Goal: Task Accomplishment & Management: Use online tool/utility

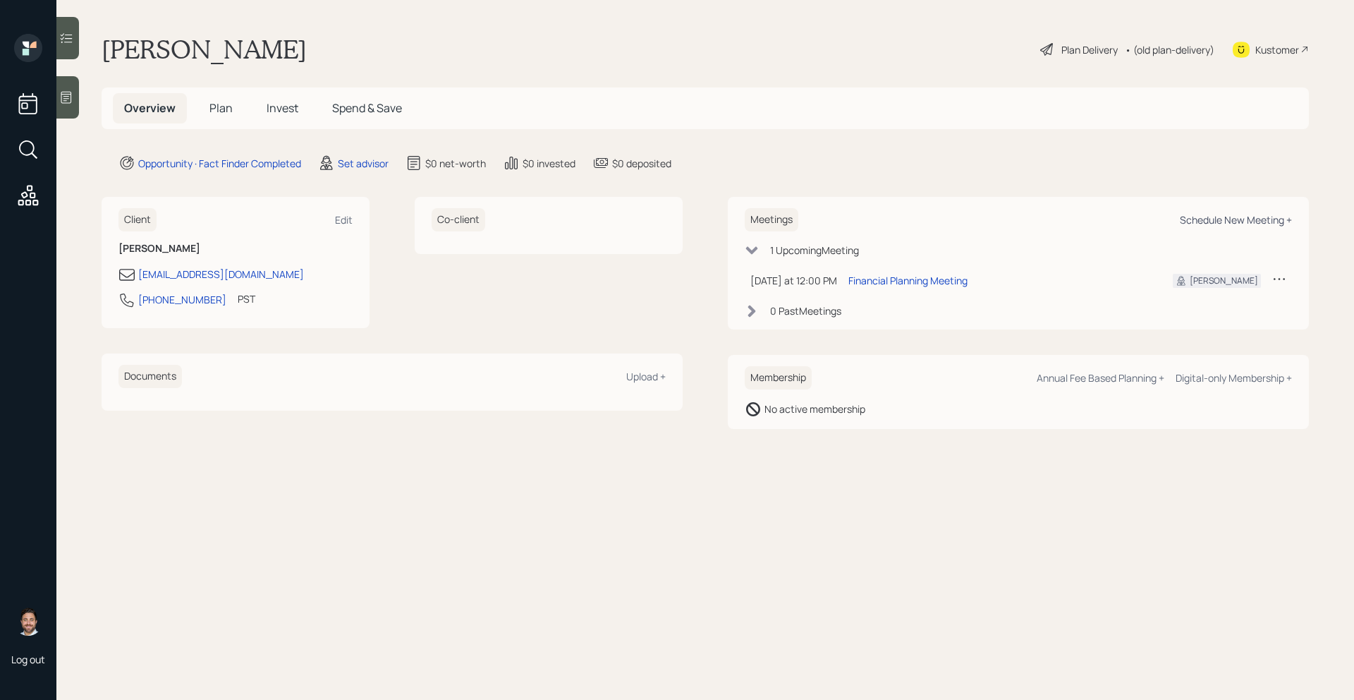
click at [1205, 221] on div "Schedule New Meeting +" at bounding box center [1236, 219] width 112 height 13
select select "round-[PERSON_NAME]"
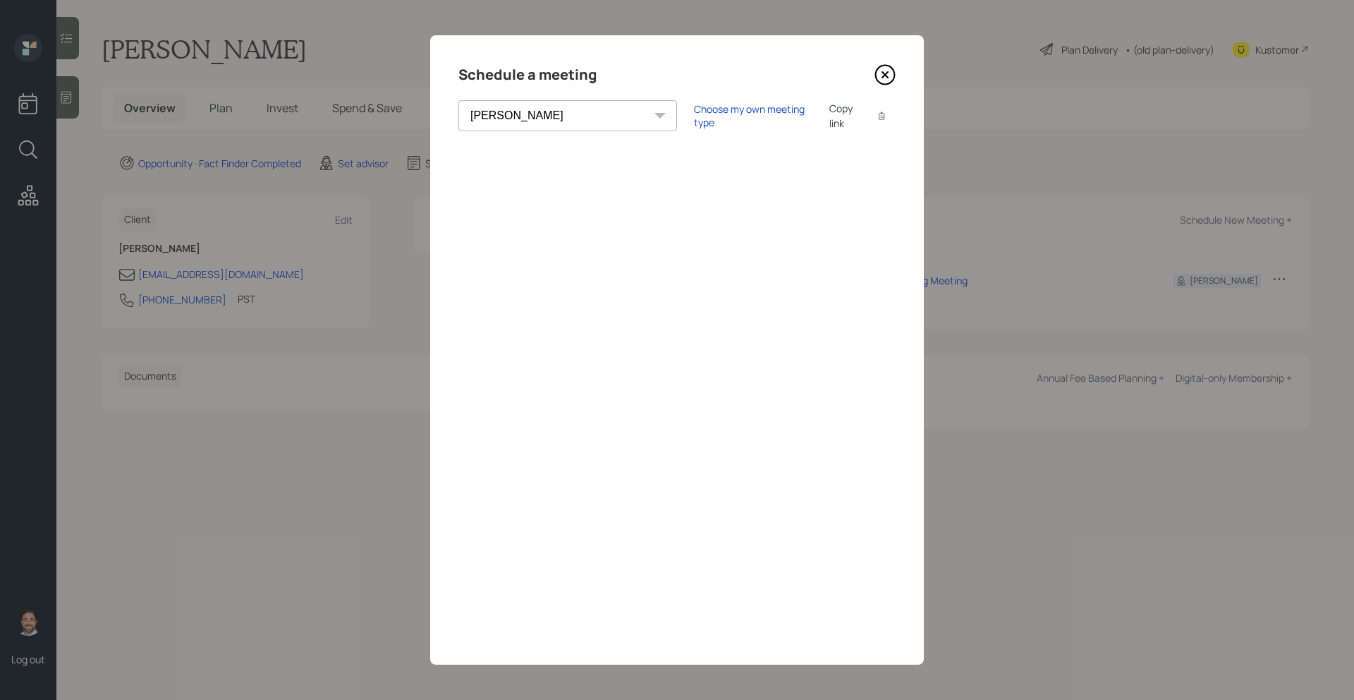
click at [888, 74] on icon at bounding box center [884, 74] width 21 height 21
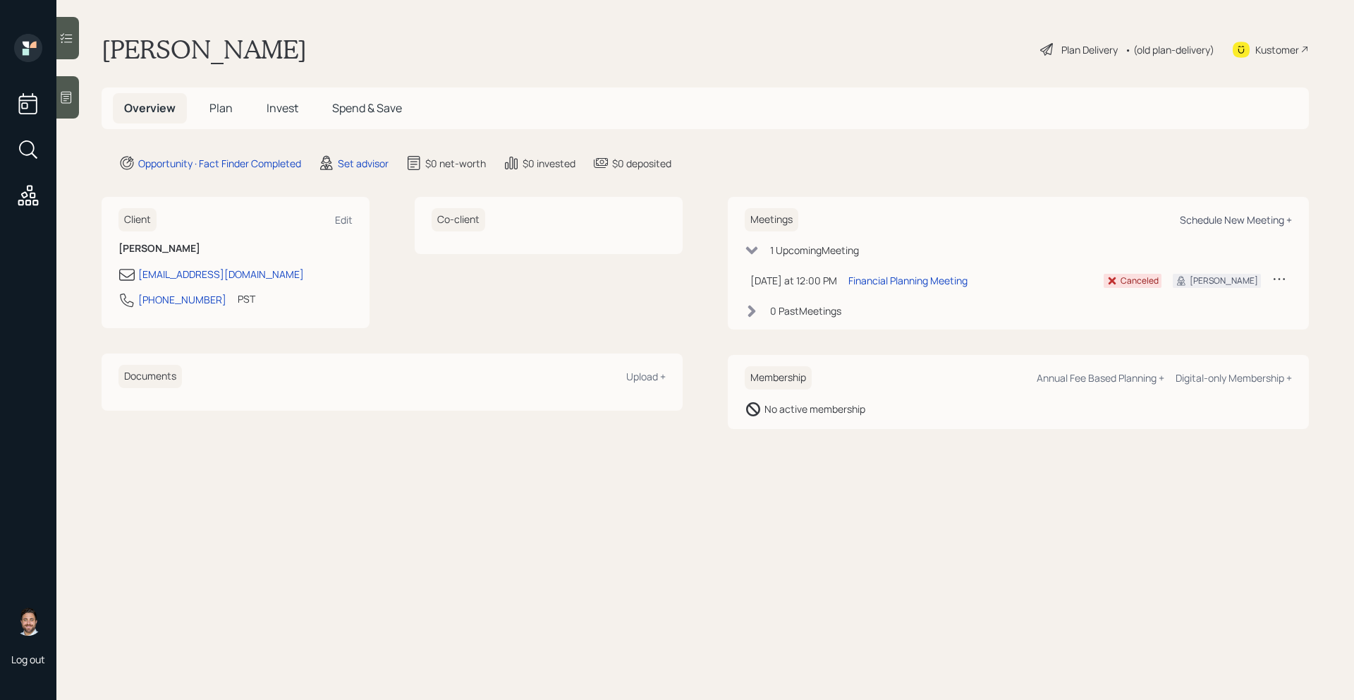
click at [1240, 218] on div "Schedule New Meeting +" at bounding box center [1236, 219] width 112 height 13
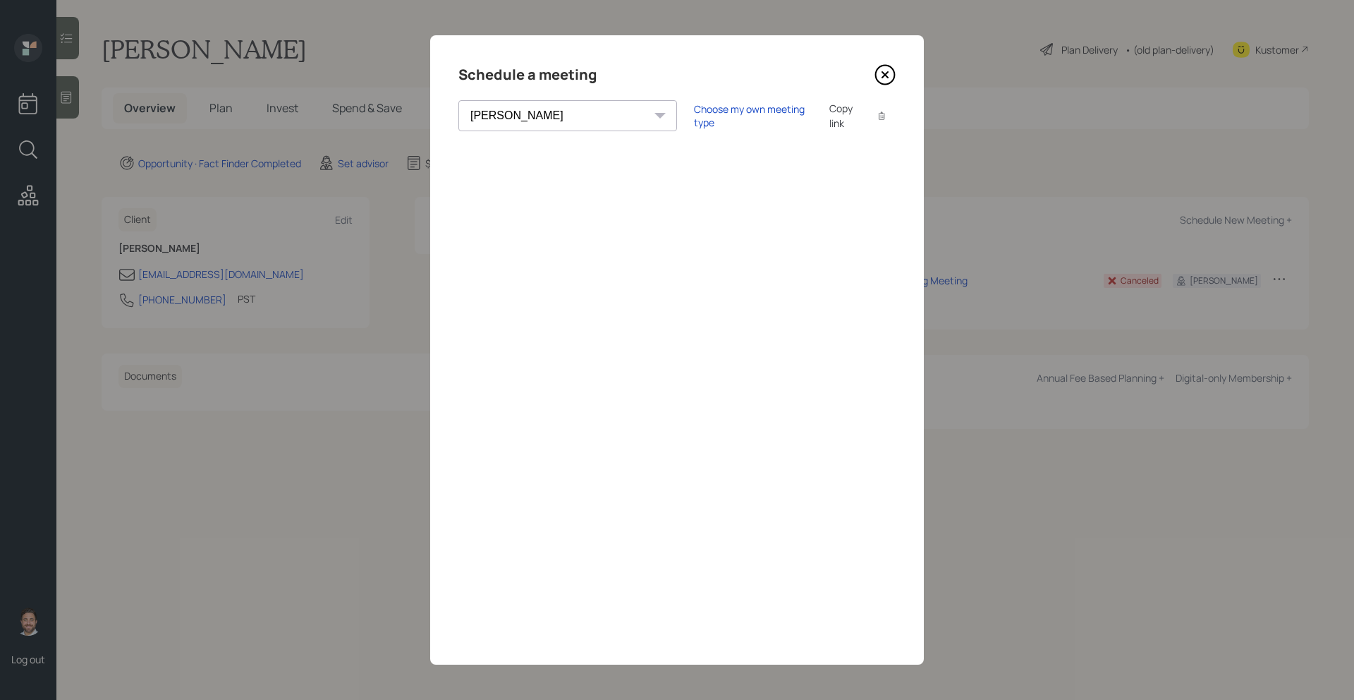
click at [554, 115] on select "Theresa Spinello Matthew Burke Aleksandra Szegda Eitan Bar-David Ian Yamey Trev…" at bounding box center [567, 115] width 219 height 31
select select "bffa7908-1b2a-4c79-9bb6-f0ec9aed22d3"
click at [458, 100] on select "Theresa Spinello Matthew Burke Aleksandra Szegda Eitan Bar-David Ian Yamey Trev…" at bounding box center [567, 115] width 219 height 31
click at [561, 117] on div "Theresa Spinello Matthew Burke Aleksandra Szegda Eitan Bar-David Ian Yamey Trev…" at bounding box center [567, 115] width 219 height 31
click at [884, 75] on icon at bounding box center [885, 75] width 6 height 6
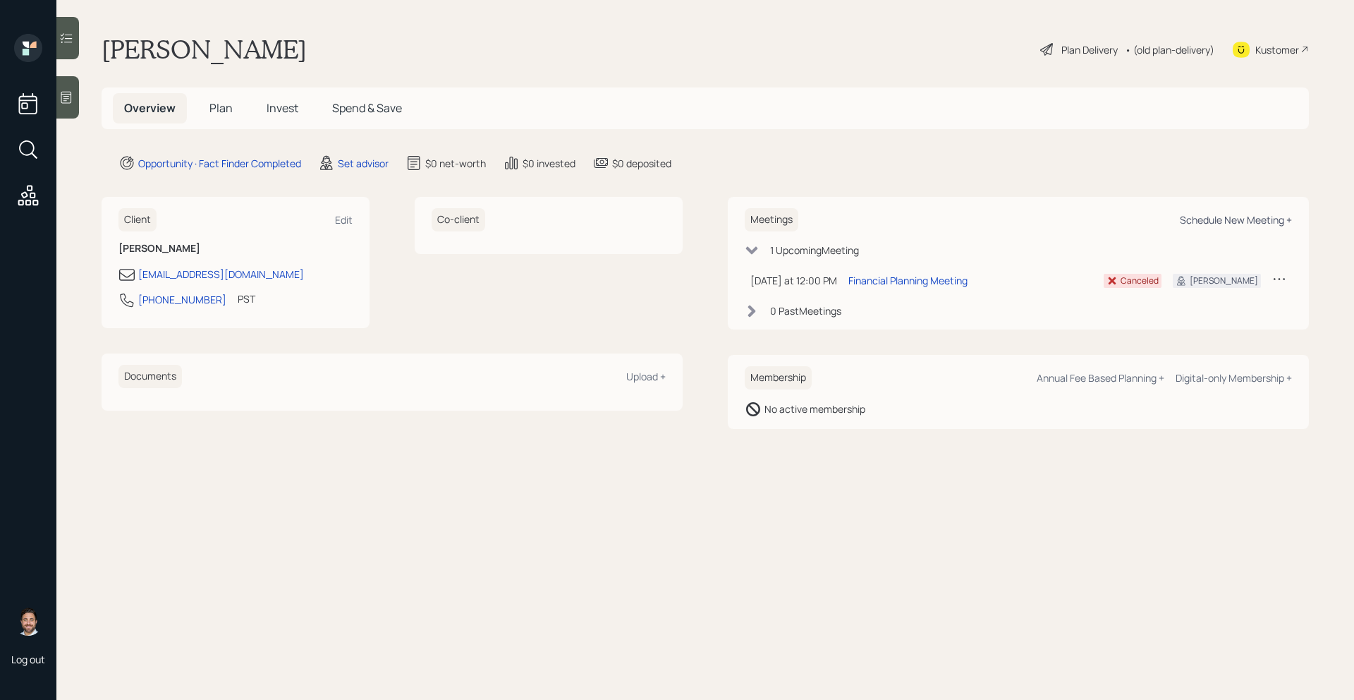
click at [1277, 219] on div "Schedule New Meeting +" at bounding box center [1236, 219] width 112 height 13
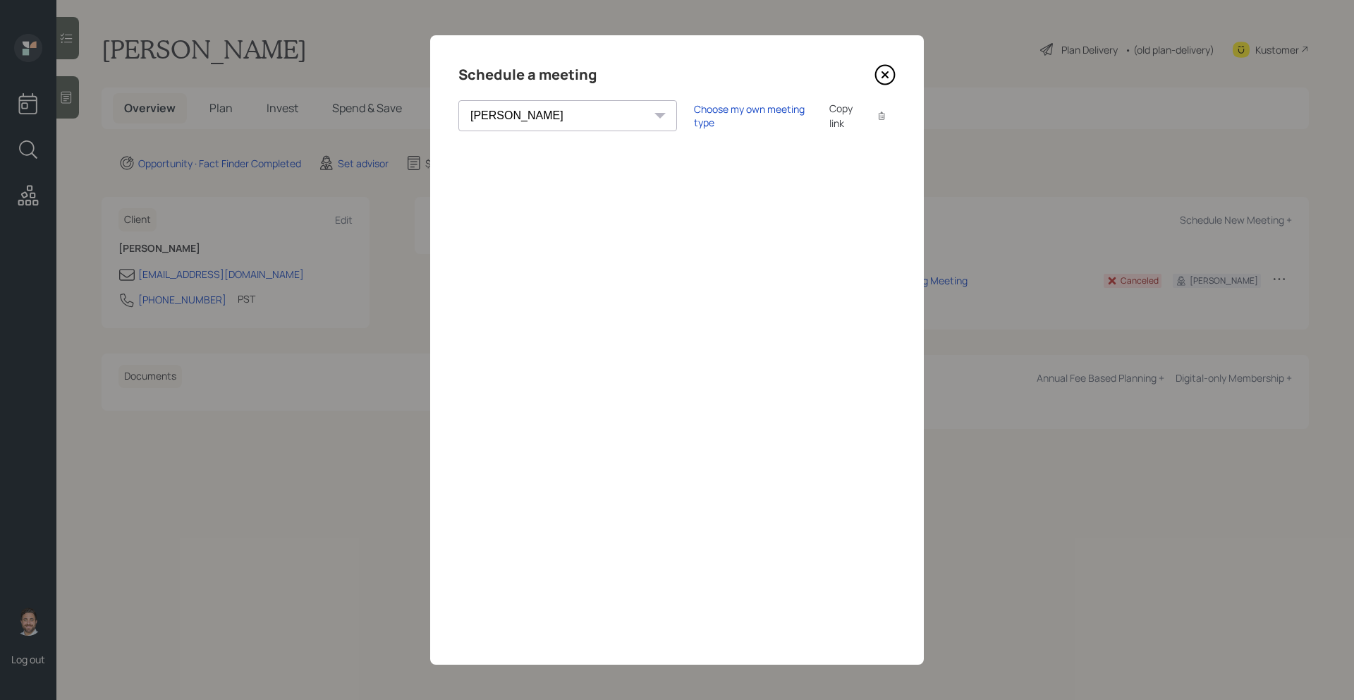
click at [518, 117] on select "Theresa Spinello Matthew Burke Aleksandra Szegda Eitan Bar-David Ian Yamey Trev…" at bounding box center [567, 115] width 219 height 31
select select "bffa7908-1b2a-4c79-9bb6-f0ec9aed22d3"
click at [458, 100] on select "Theresa Spinello Matthew Burke Aleksandra Szegda Eitan Bar-David Ian Yamey Trev…" at bounding box center [567, 115] width 219 height 31
click at [884, 75] on icon at bounding box center [885, 75] width 6 height 6
